Goal: Check status: Check status

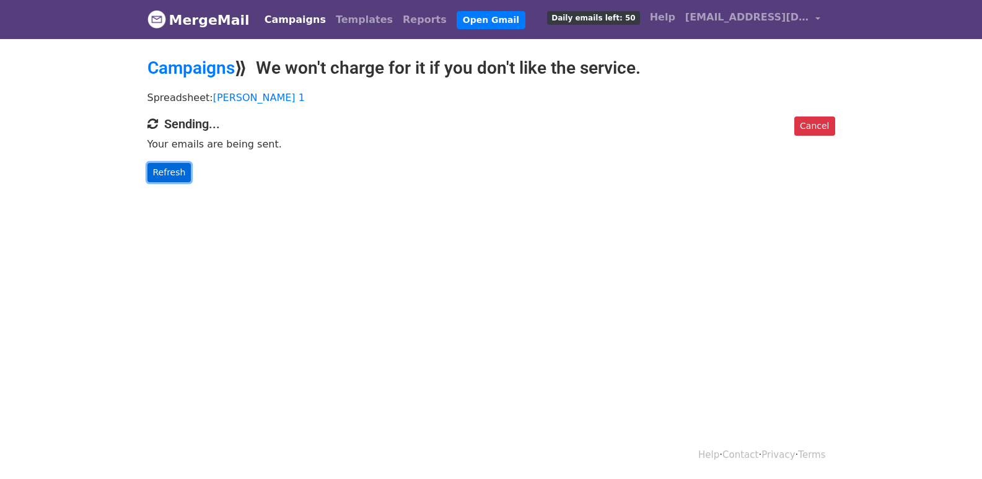
click at [175, 167] on link "Refresh" at bounding box center [169, 172] width 44 height 19
click at [173, 164] on link "Refresh" at bounding box center [169, 172] width 44 height 19
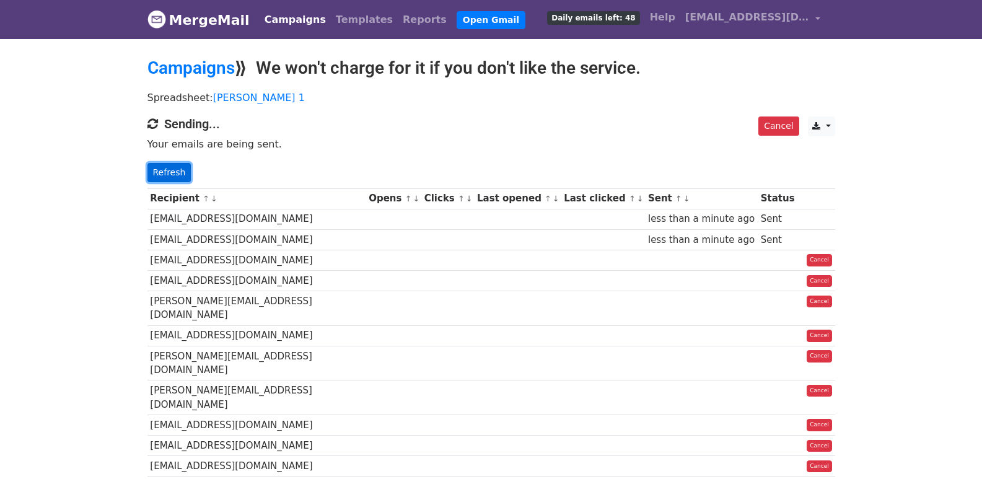
click at [170, 165] on link "Refresh" at bounding box center [169, 172] width 44 height 19
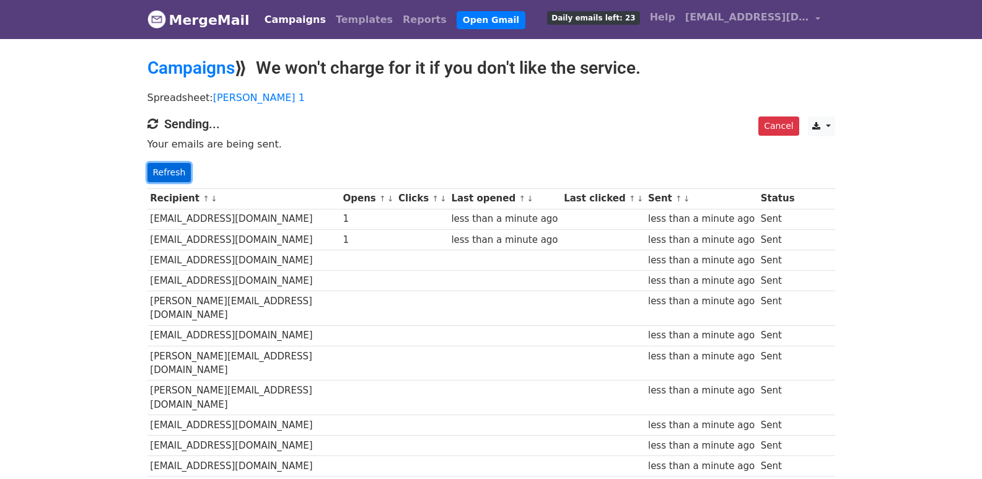
click at [165, 163] on link "Refresh" at bounding box center [169, 172] width 44 height 19
